Goal: Information Seeking & Learning: Learn about a topic

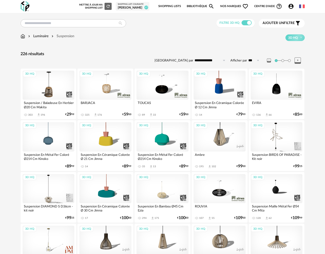
click at [135, 7] on div "[PERSON_NAME]" at bounding box center [133, 8] width 30 height 4
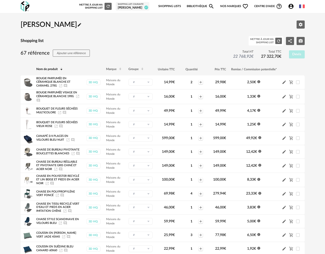
click at [47, 23] on h2 "[PERSON_NAME] Pencil icon" at bounding box center [51, 24] width 61 height 9
click at [26, 7] on img at bounding box center [25, 6] width 9 height 10
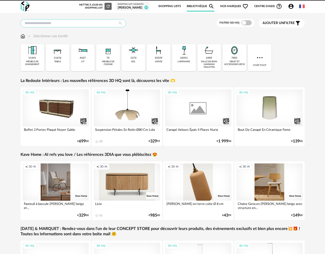
click at [69, 24] on input "text" at bounding box center [73, 23] width 105 height 8
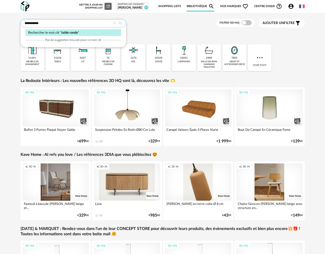
type input "**********"
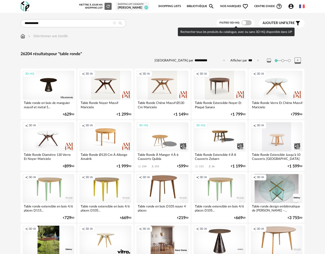
click at [247, 24] on span at bounding box center [246, 22] width 10 height 5
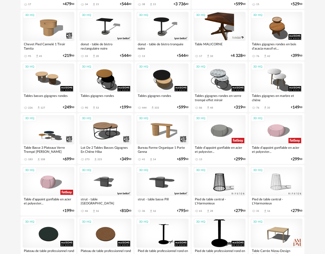
scroll to position [881, 0]
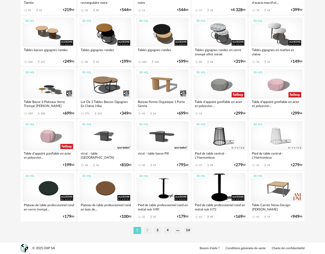
click at [147, 233] on li "2" at bounding box center [147, 230] width 8 height 7
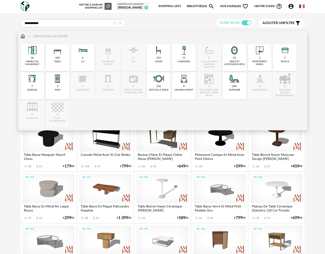
click at [22, 36] on img at bounding box center [23, 36] width 5 height 5
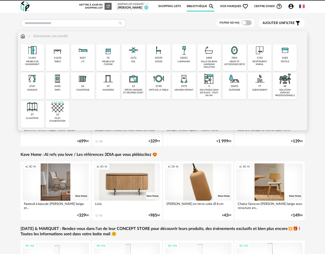
click at [62, 60] on div "11676 table" at bounding box center [58, 57] width 24 height 27
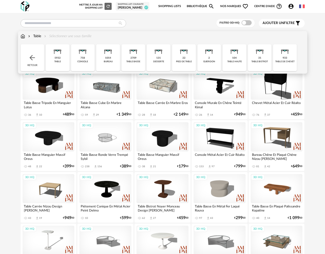
click at [60, 62] on div "table" at bounding box center [57, 61] width 7 height 3
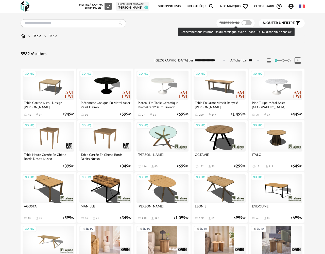
click at [249, 23] on span at bounding box center [246, 22] width 10 height 5
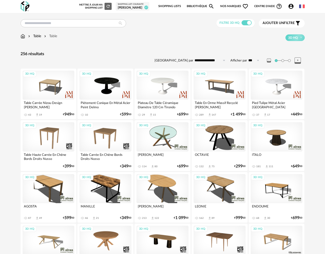
click at [214, 61] on input "**********" at bounding box center [210, 60] width 35 height 8
click at [213, 81] on span "Prix croissant" at bounding box center [210, 82] width 24 height 4
type input "**********"
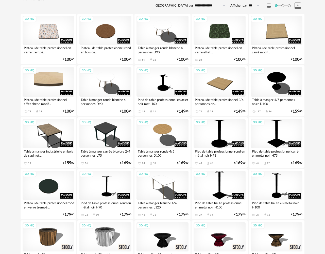
scroll to position [55, 0]
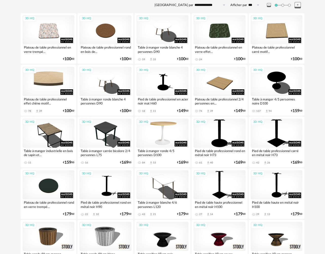
click at [168, 135] on div "3D HQ" at bounding box center [162, 133] width 52 height 29
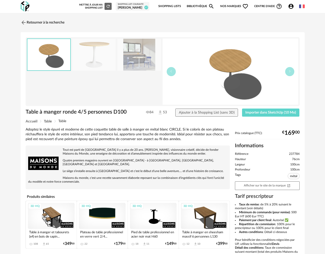
click at [138, 65] on img at bounding box center [139, 55] width 44 height 32
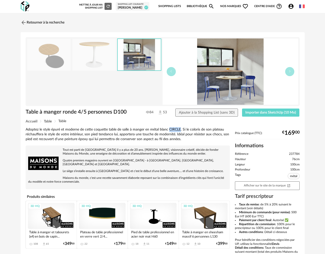
drag, startPoint x: 180, startPoint y: 130, endPoint x: 169, endPoint y: 130, distance: 11.1
click at [168, 130] on div "Adoptez le style épuré et moderne de cette coquette table de salle à manger en …" at bounding box center [128, 134] width 204 height 14
copy div "CIRCLE"
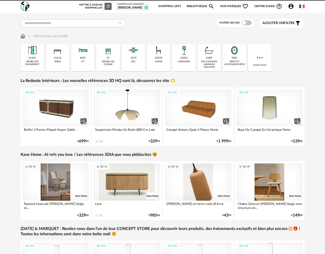
click at [127, 9] on div "[PERSON_NAME]" at bounding box center [133, 8] width 30 height 4
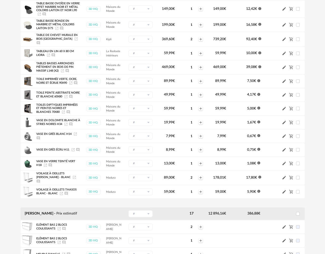
scroll to position [650, 0]
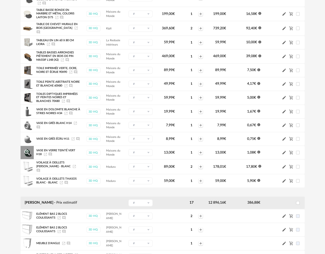
click at [45, 156] on icon "Launch icon" at bounding box center [45, 154] width 3 height 3
